Goal: Browse casually: Explore the website without a specific task or goal

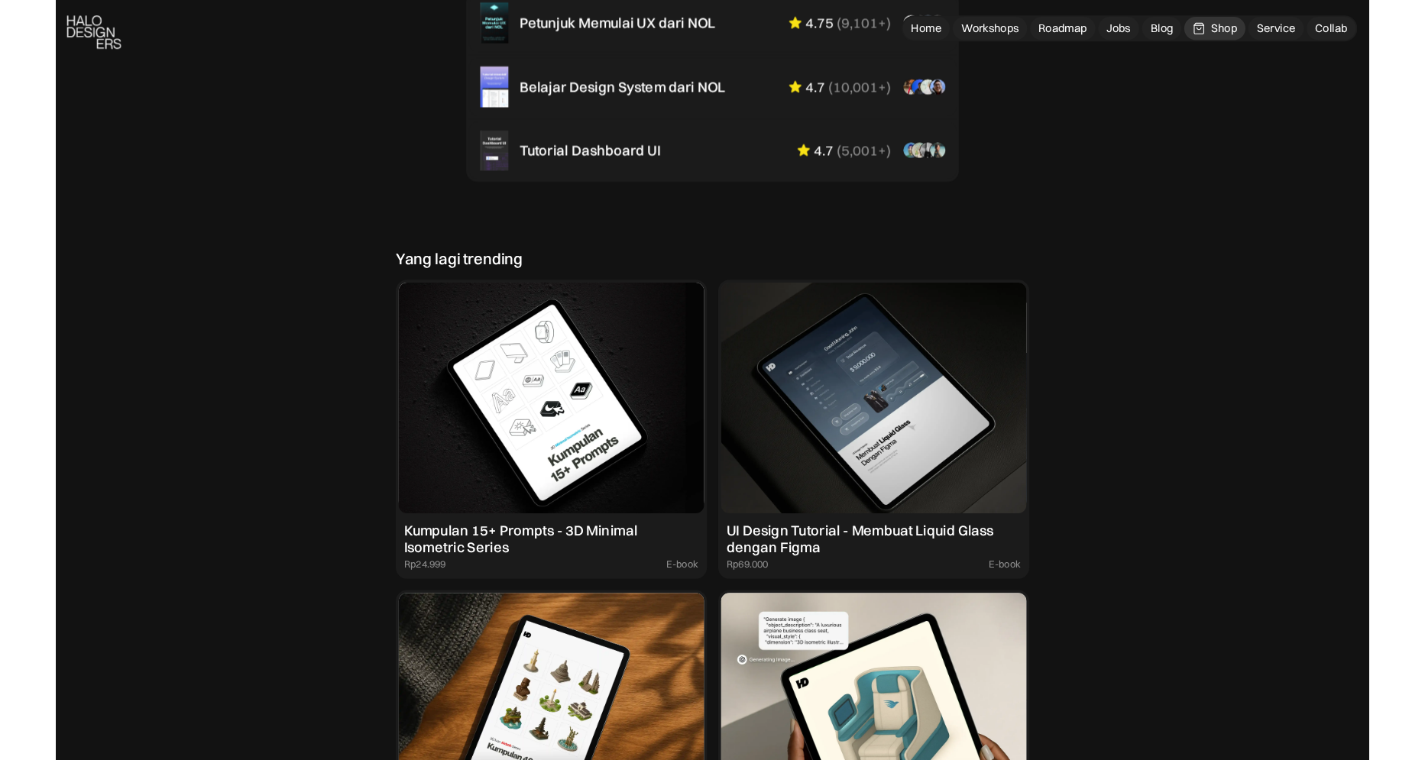
scroll to position [1160, 0]
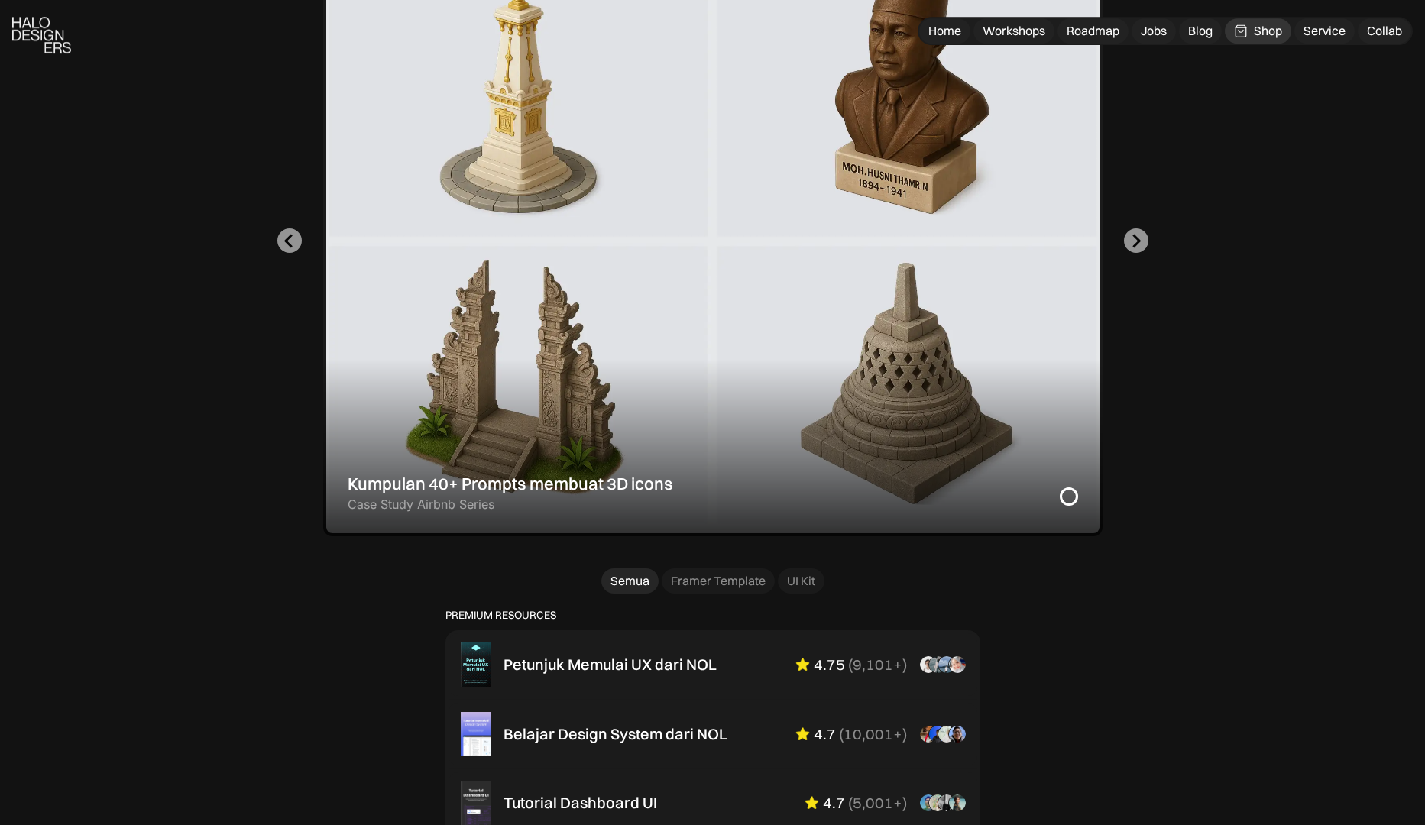
scroll to position [843, 0]
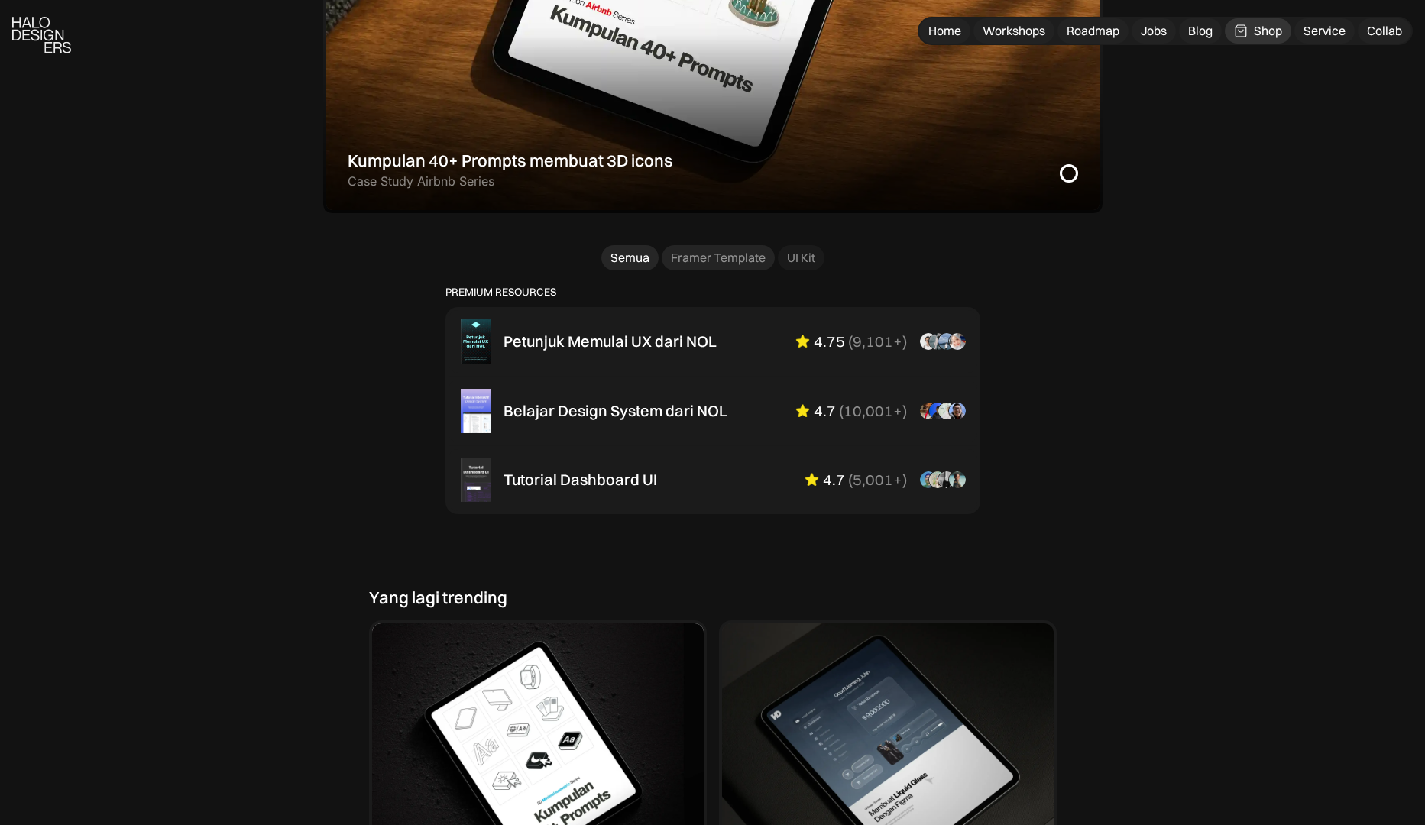
click at [736, 257] on div "Framer Template" at bounding box center [718, 258] width 95 height 16
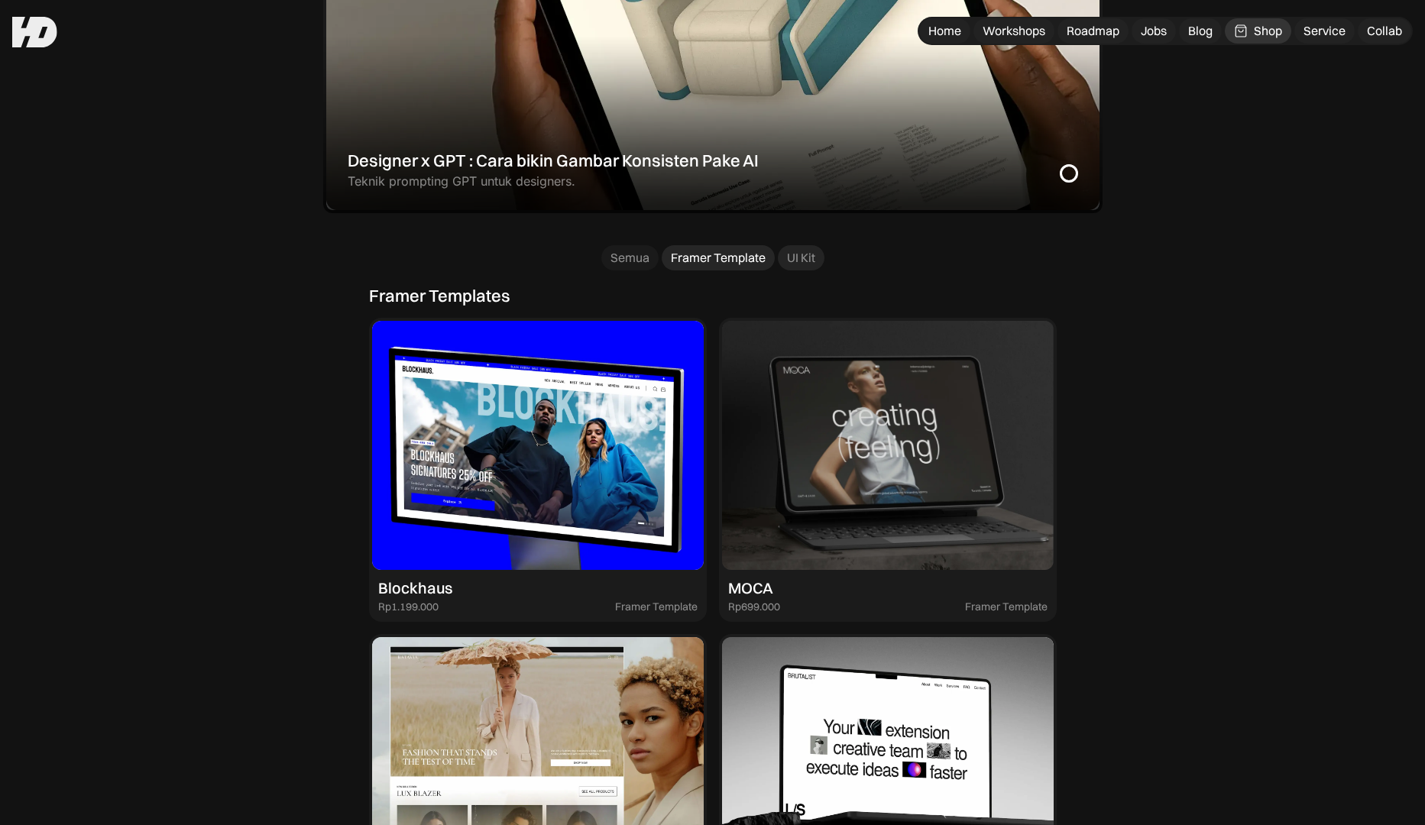
click at [789, 265] on div "UI Kit" at bounding box center [801, 258] width 28 height 16
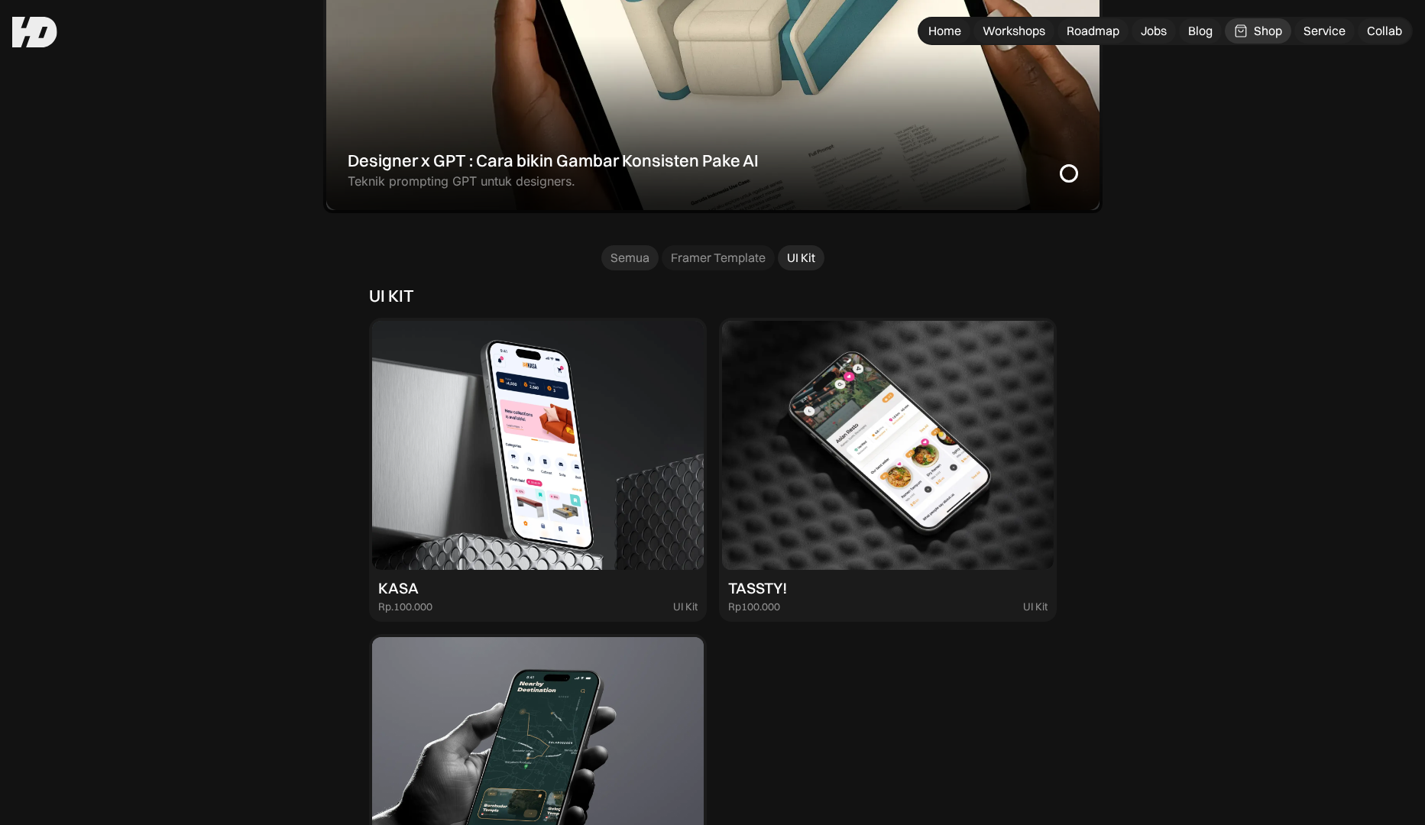
click at [632, 270] on link "Semua" at bounding box center [629, 257] width 57 height 25
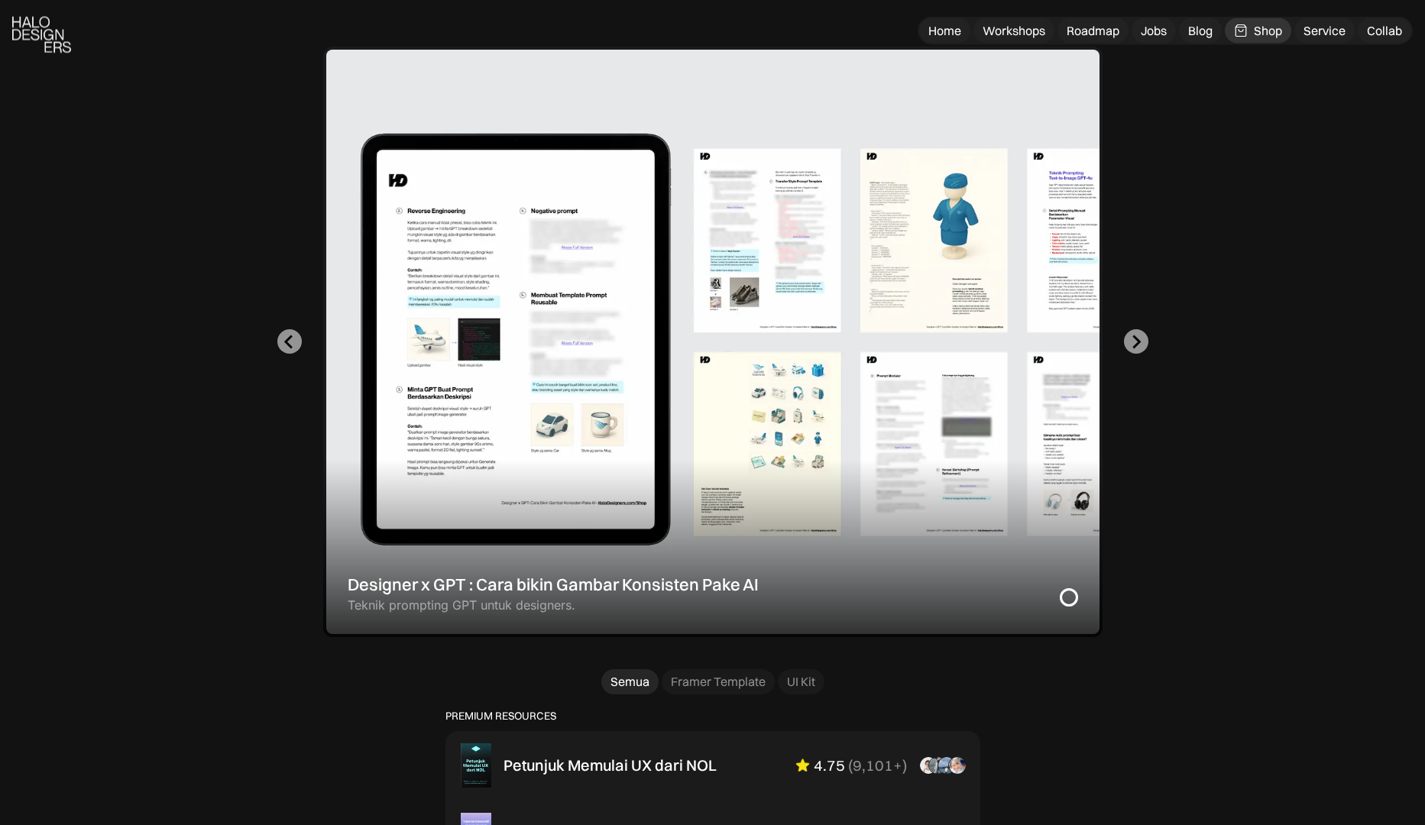
scroll to position [422, 0]
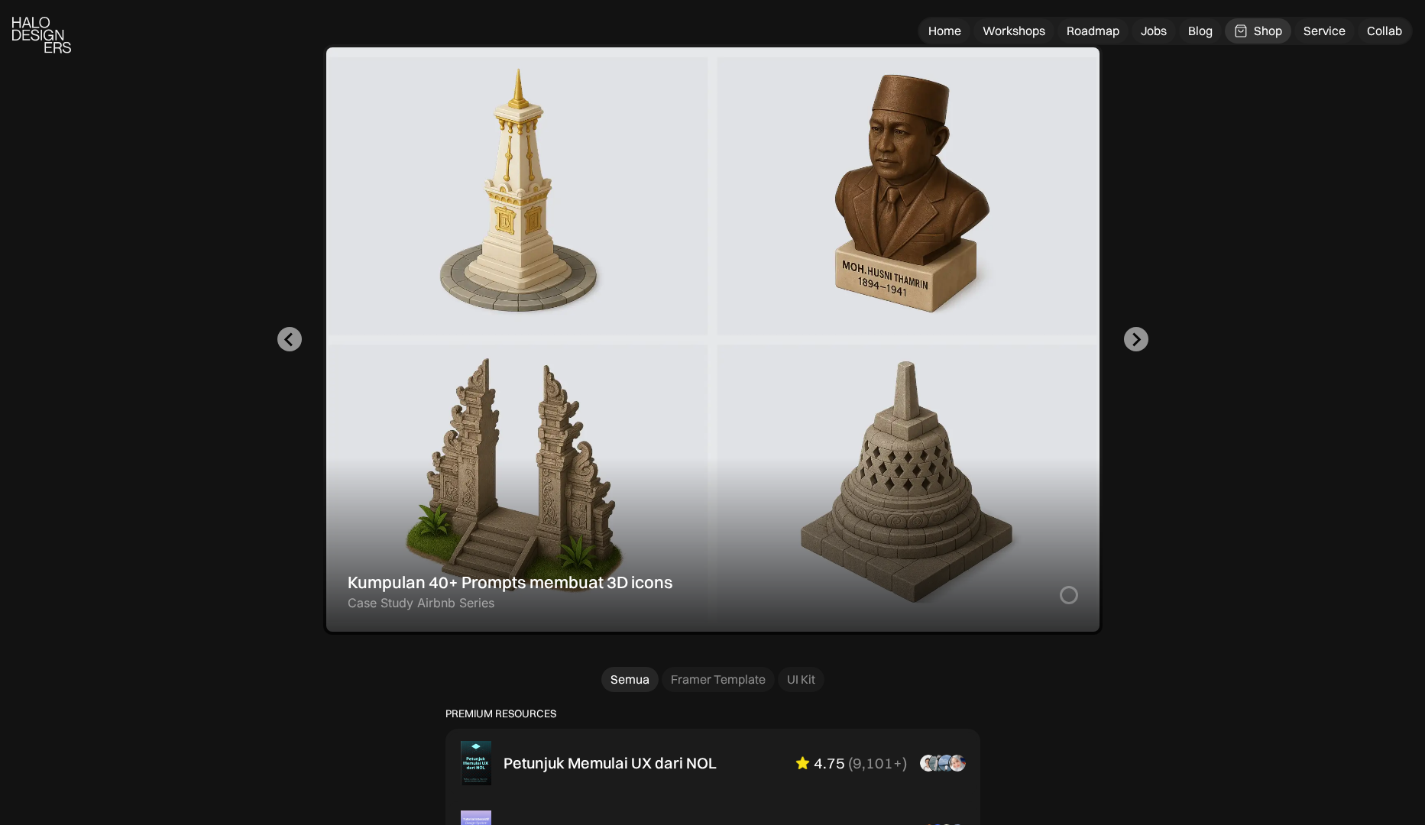
click at [462, 345] on div "2 of 2" at bounding box center [712, 339] width 779 height 590
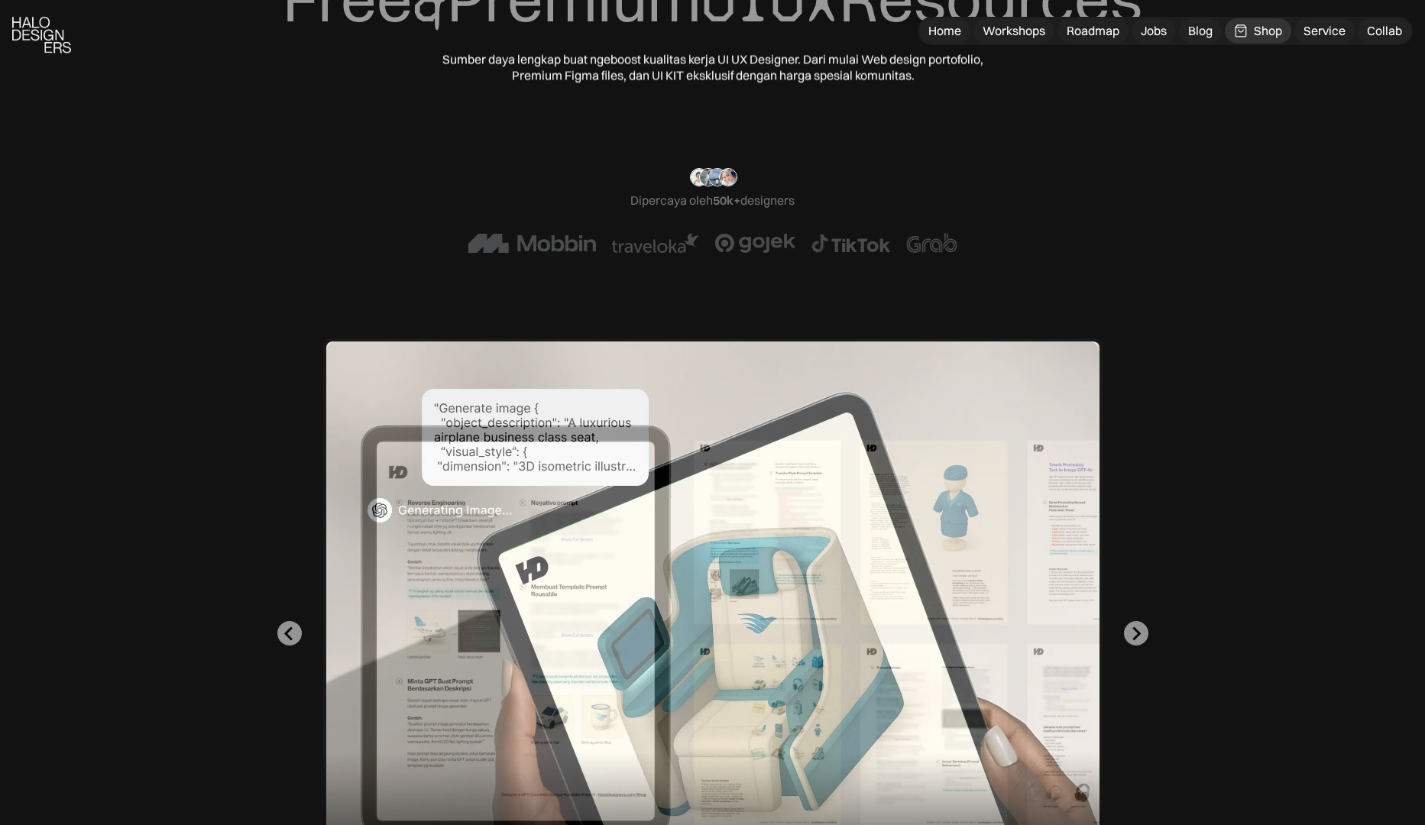
scroll to position [422, 0]
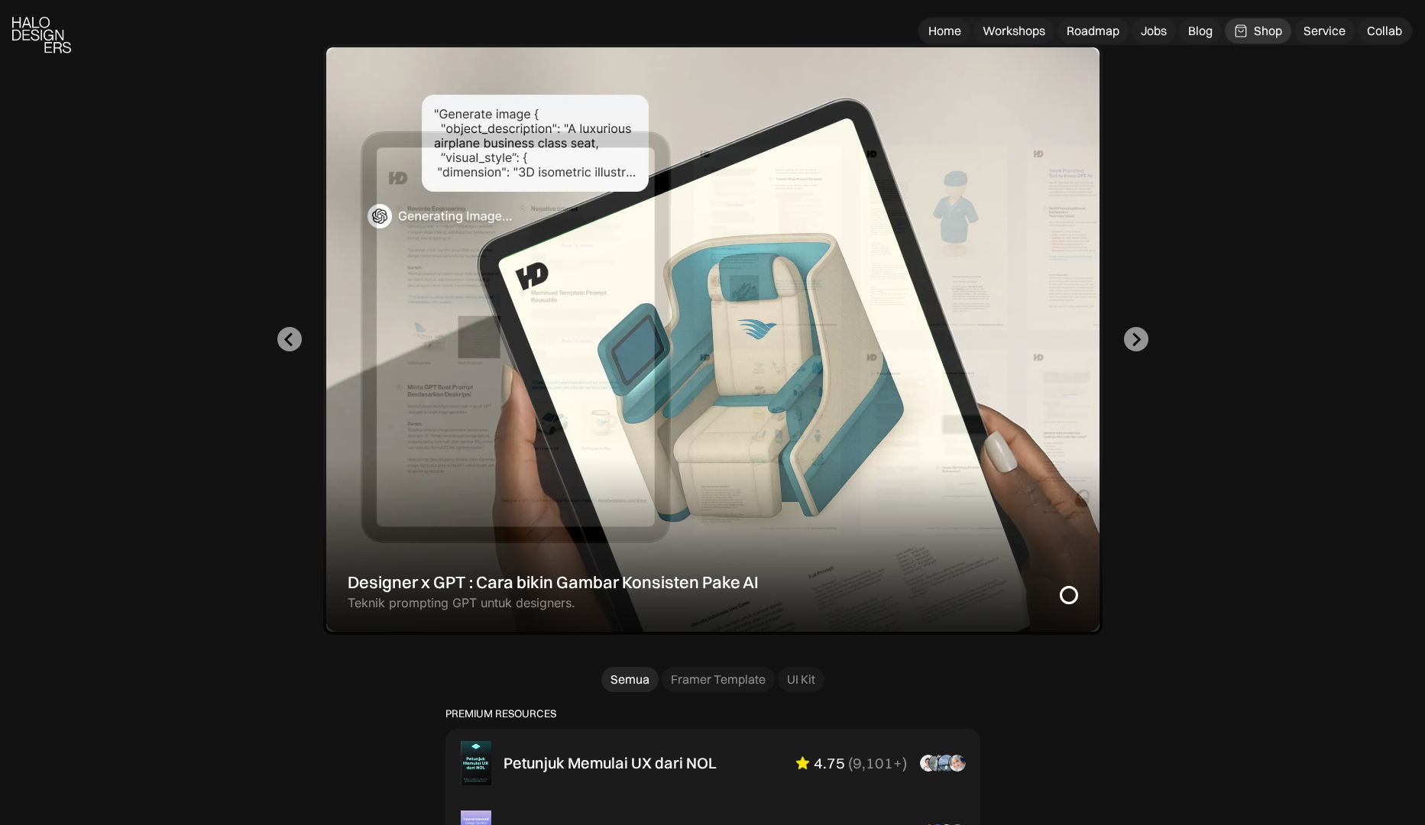
click at [833, 349] on div "1 of 2" at bounding box center [712, 339] width 779 height 590
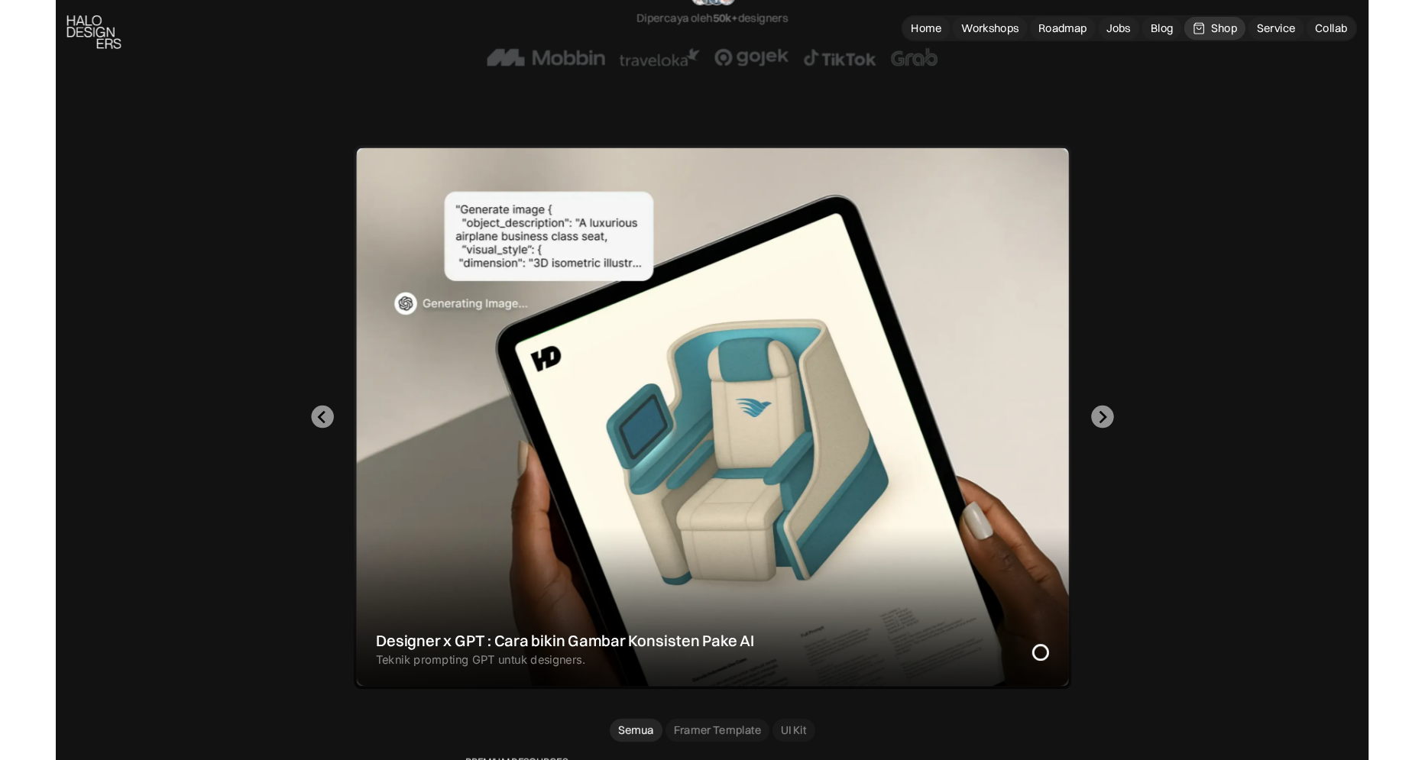
scroll to position [316, 0]
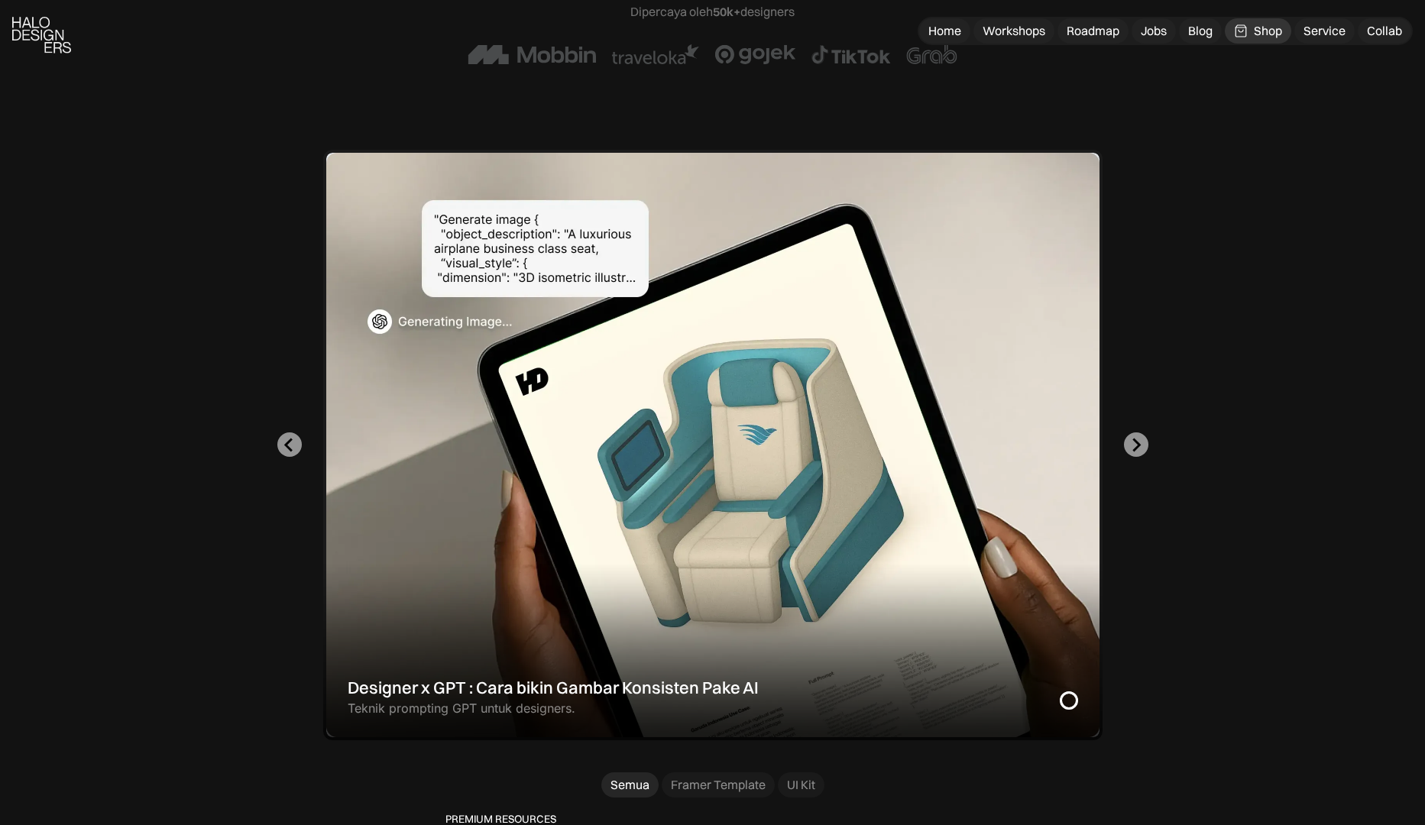
click at [1132, 457] on div "Designer x GPT : Cara bikin Gambar Konsisten Pake AI Teknik prompting GPT untuk…" at bounding box center [712, 445] width 1302 height 590
click at [1132, 448] on icon "Next slide" at bounding box center [1135, 445] width 15 height 15
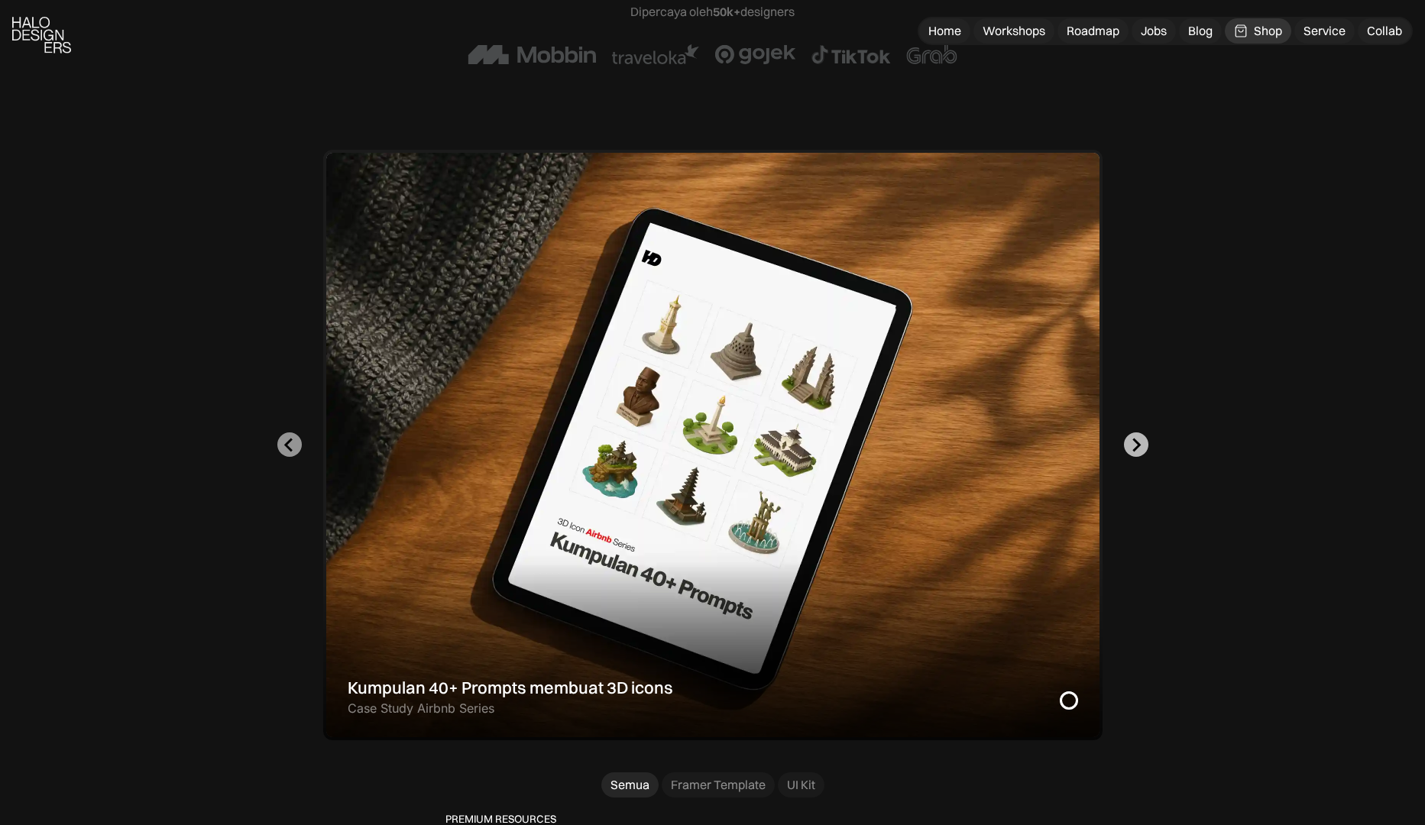
click at [1132, 448] on icon "Go to first slide" at bounding box center [1135, 445] width 15 height 15
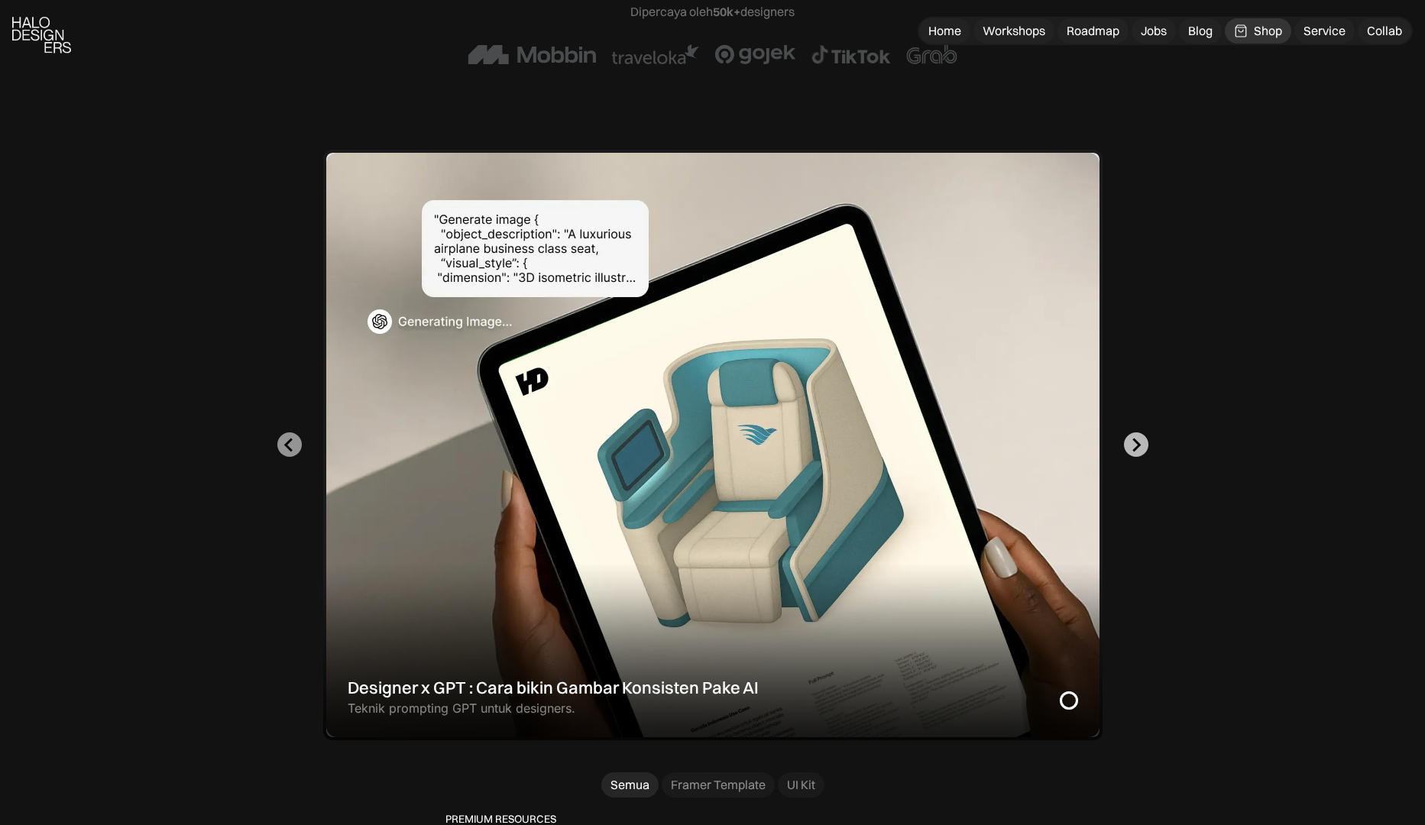
click at [1132, 448] on icon "Next slide" at bounding box center [1135, 445] width 15 height 15
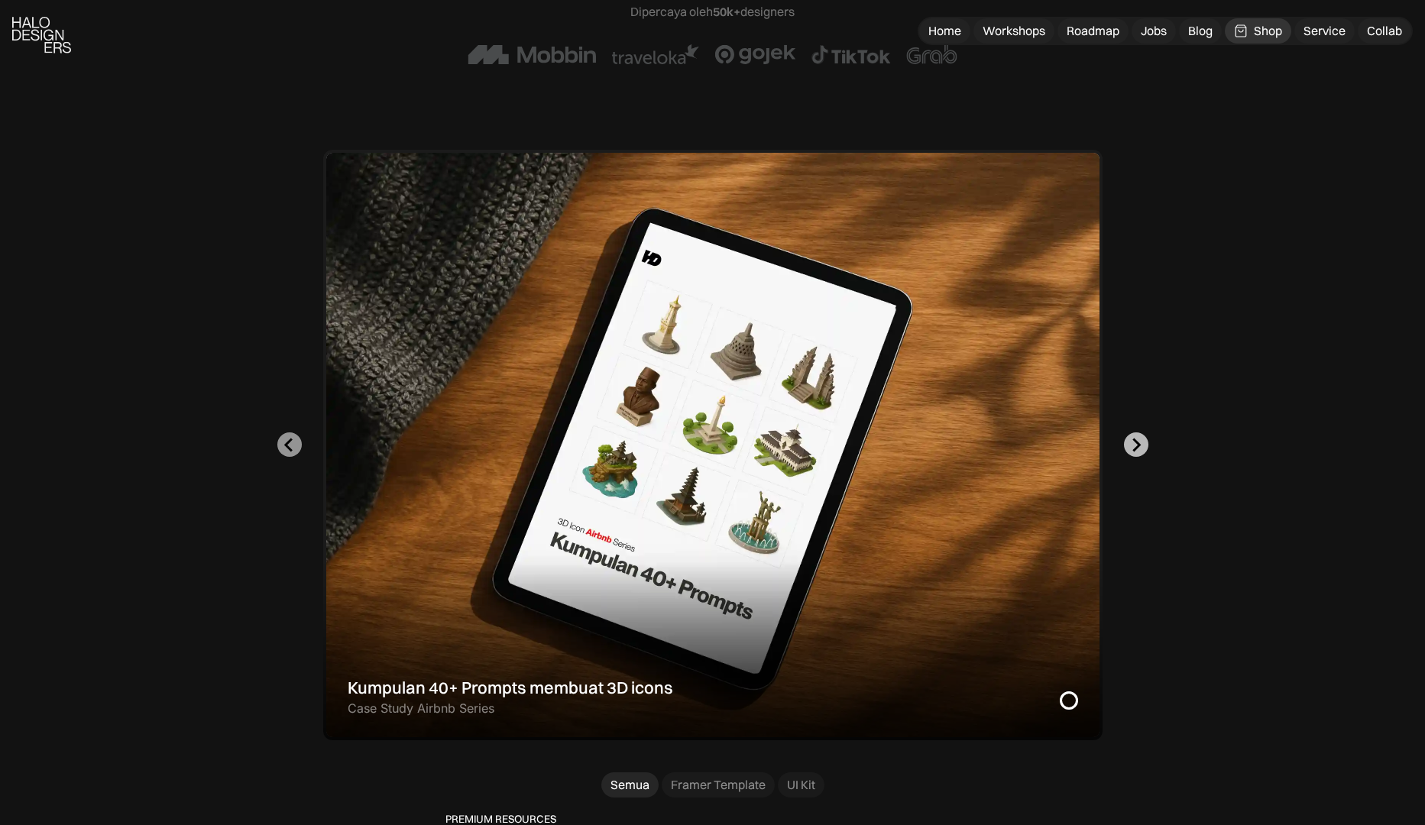
click at [1132, 448] on icon "Go to first slide" at bounding box center [1135, 445] width 15 height 15
